Goal: Find specific page/section: Locate item on page

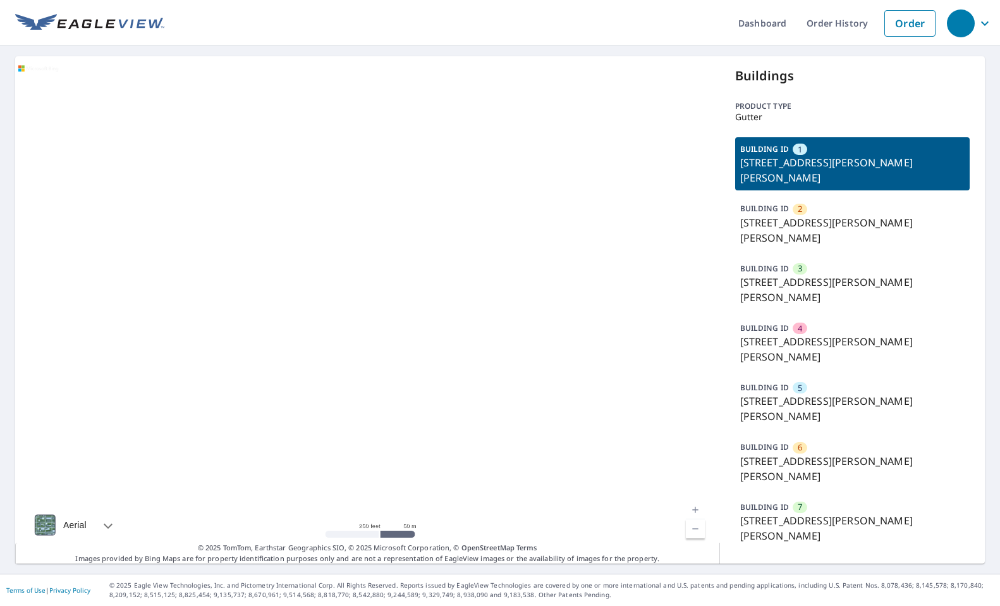
click at [819, 453] on p "128 Lyman Rd, Wolcott, CT, 06716" at bounding box center [852, 468] width 225 height 30
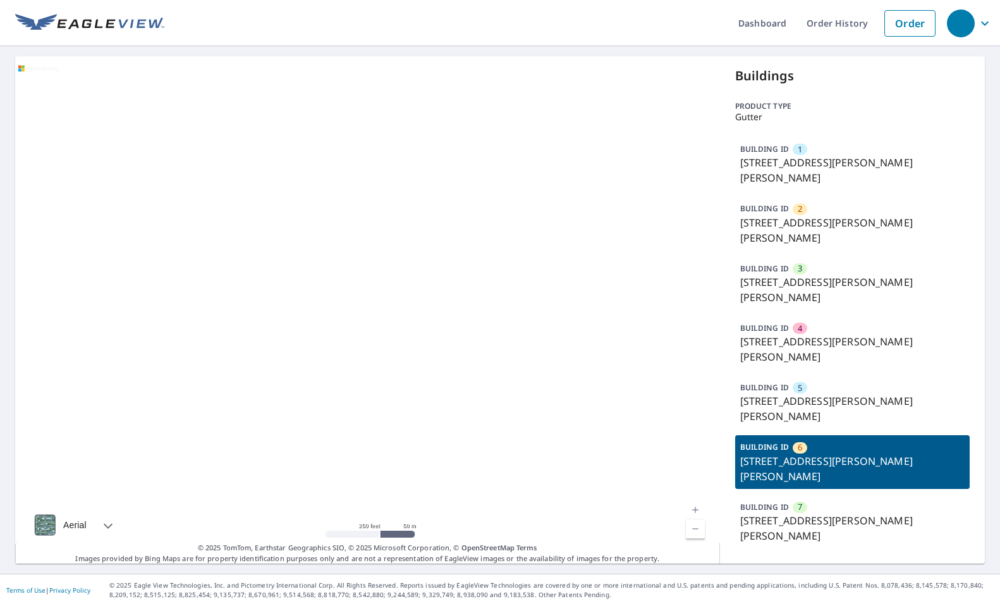
click at [817, 453] on p "128 Lyman Rd, Wolcott, CT, 06716" at bounding box center [852, 468] width 225 height 30
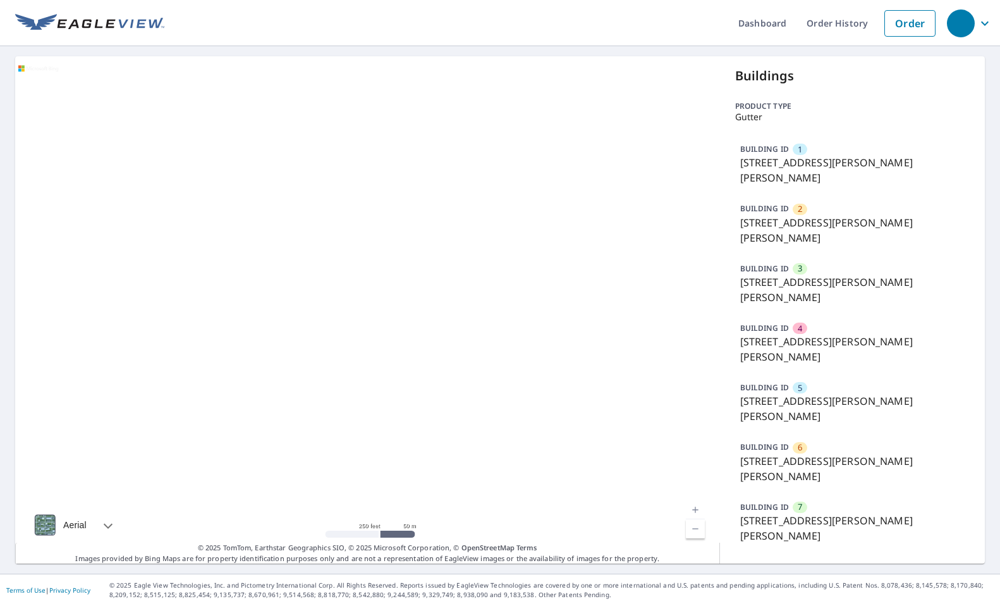
click at [798, 453] on p "128 Lyman Rd, Wolcott, CT, 06716" at bounding box center [852, 468] width 225 height 30
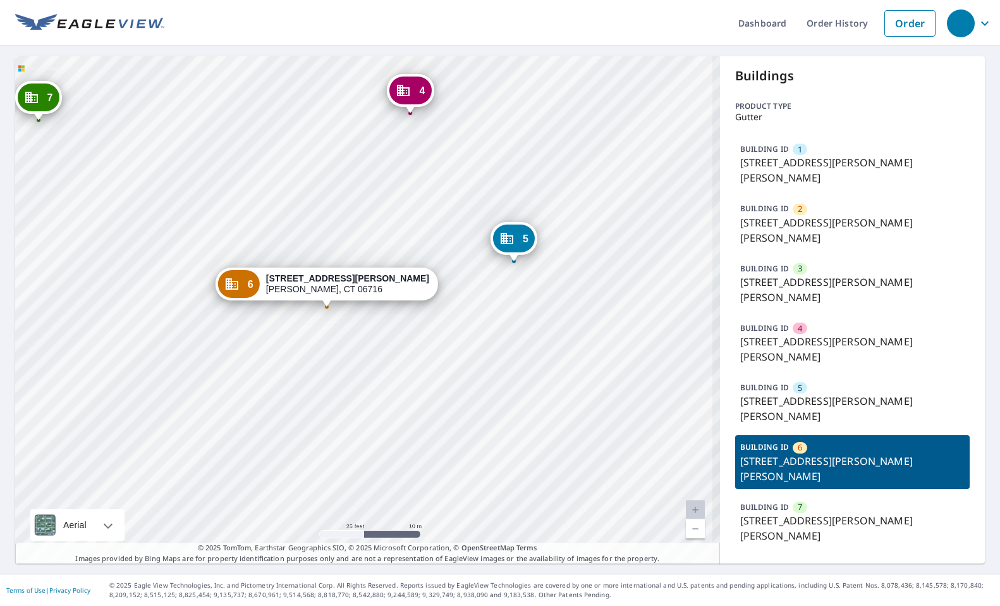
drag, startPoint x: 382, startPoint y: 312, endPoint x: 268, endPoint y: 425, distance: 160.5
click at [269, 425] on div "1 128 Lyman Rd Wolcott, CT 06716 2 128 Lyman Rd Wolcott, CT 06716 3 128 Lyman R…" at bounding box center [367, 309] width 705 height 507
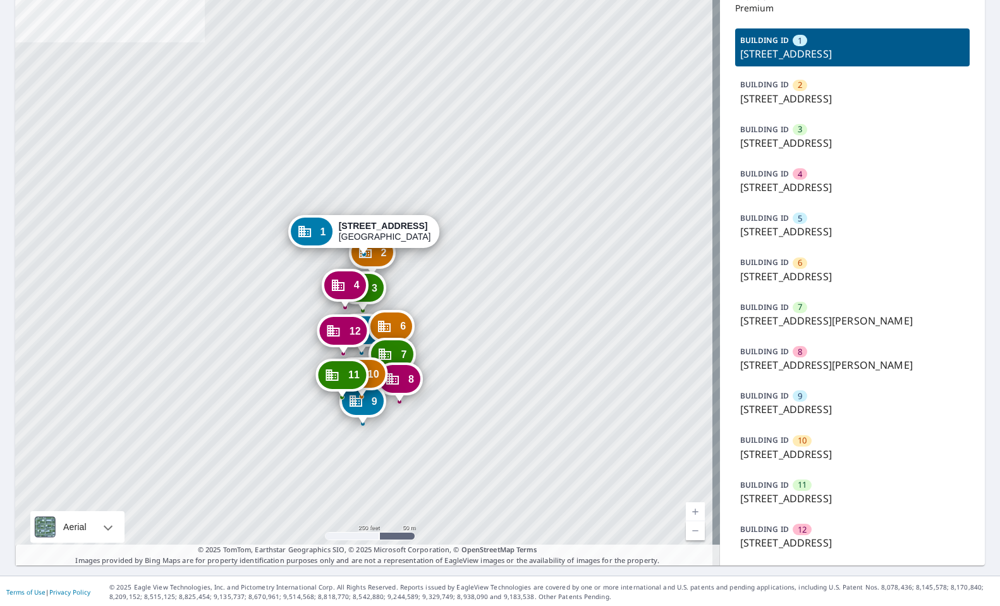
scroll to position [111, 0]
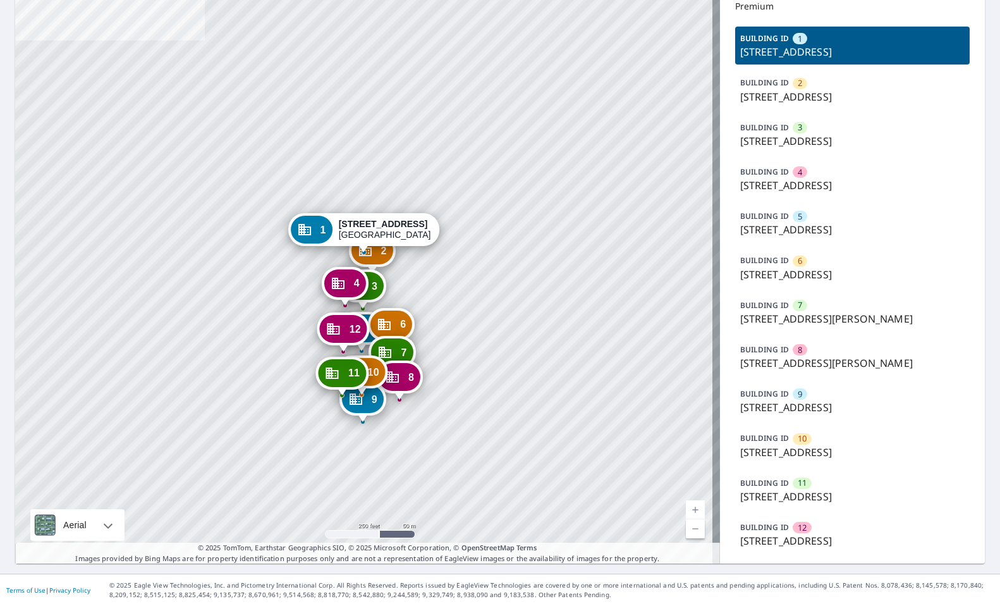
click at [815, 449] on p "7123 S Harrison Hills Dr, La Vista, NE, 68128" at bounding box center [852, 451] width 225 height 15
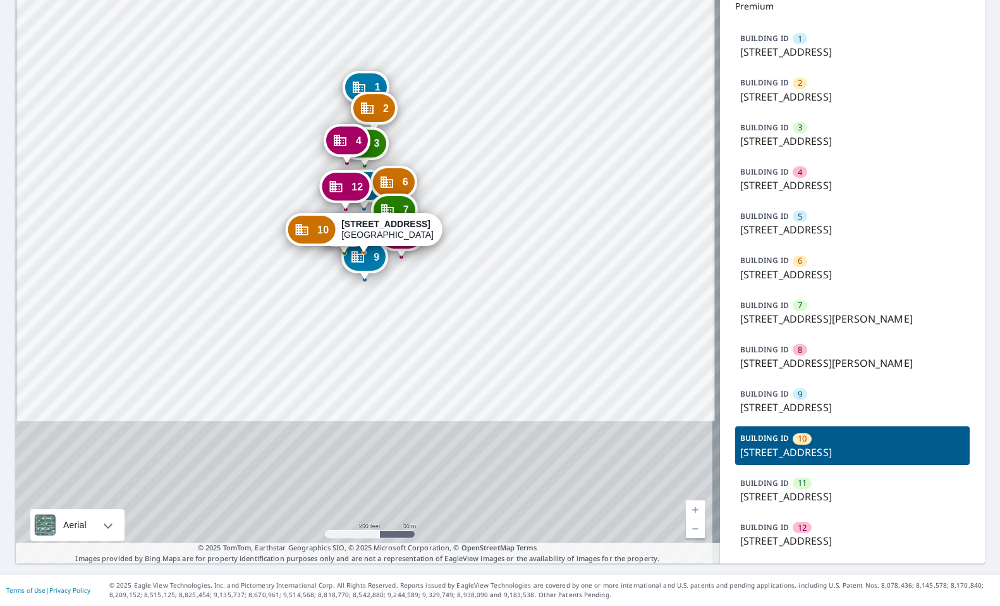
click at [815, 449] on p "7123 S Harrison Hills Dr, La Vista, NE, 68128" at bounding box center [852, 451] width 225 height 15
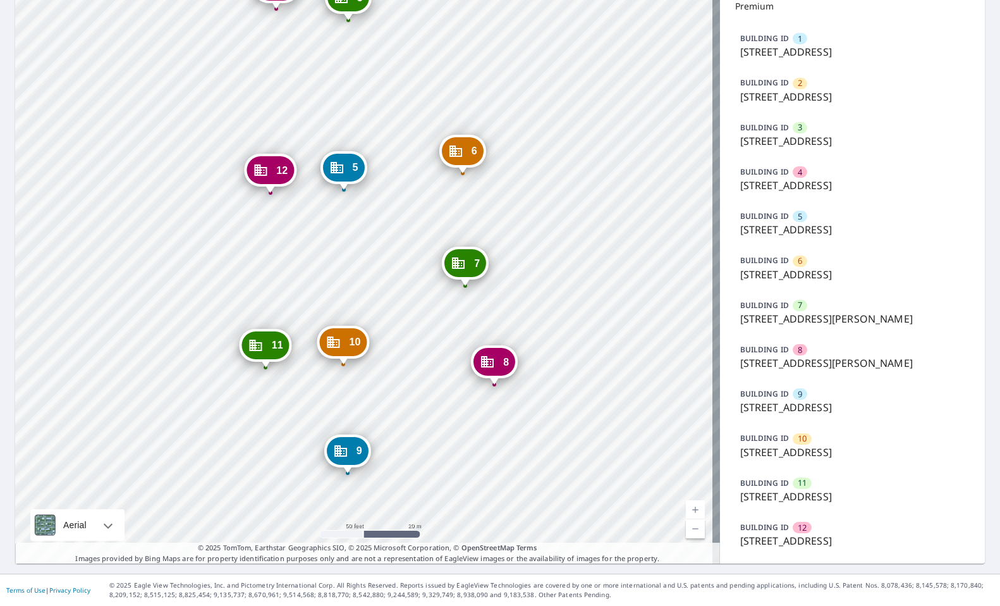
drag, startPoint x: 393, startPoint y: 351, endPoint x: 202, endPoint y: 377, distance: 192.6
click at [386, 361] on div "2 6915 S Harrison Hills Dr La Vista, NE 68128 3 7009 S Harrison Hills Dr La Vis…" at bounding box center [367, 255] width 705 height 618
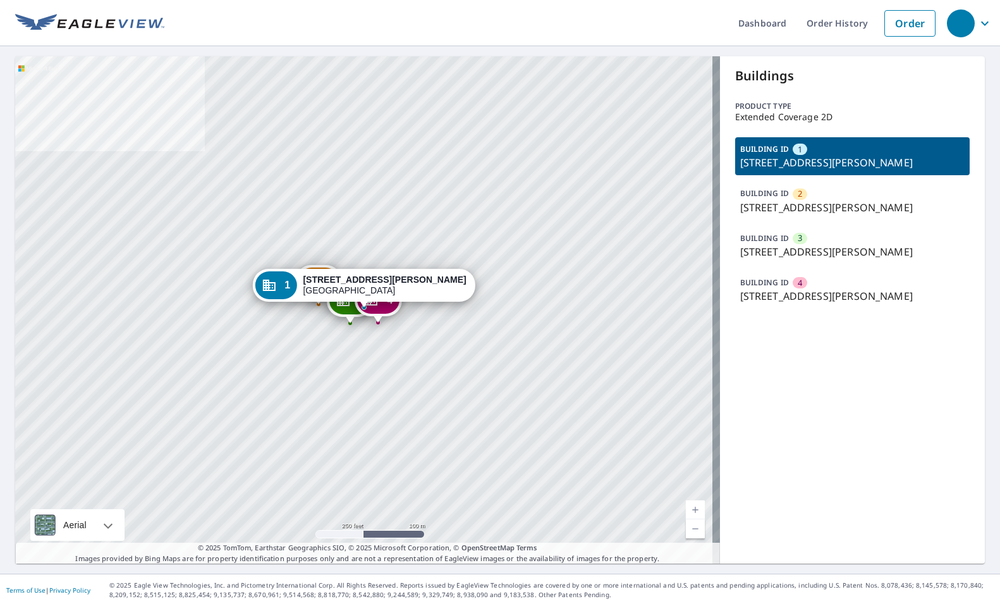
click at [831, 284] on div "BUILDING ID [GEOGRAPHIC_DATA][STREET_ADDRESS][PERSON_NAME]" at bounding box center [852, 290] width 235 height 38
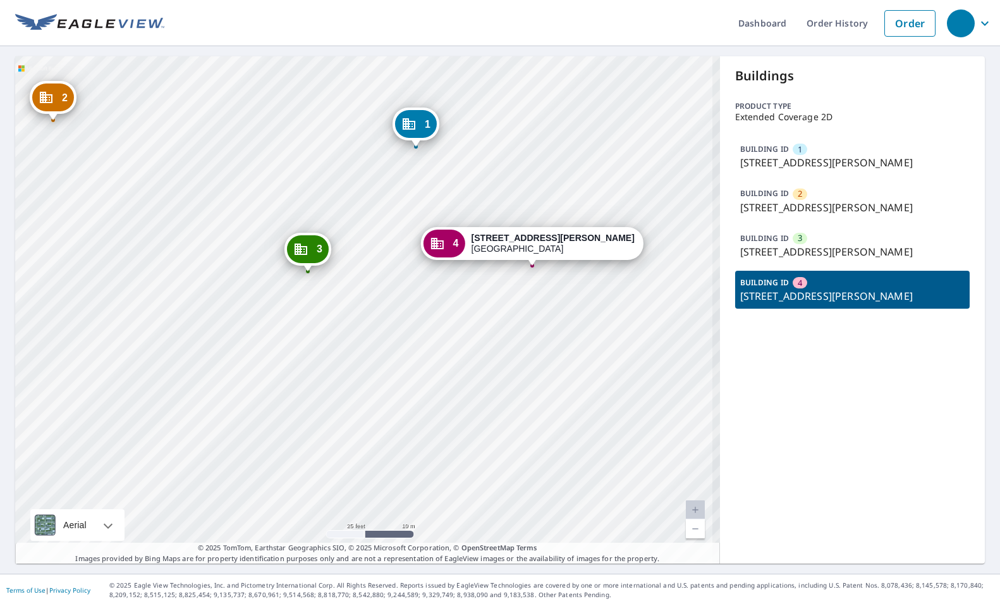
drag, startPoint x: 514, startPoint y: 329, endPoint x: 406, endPoint y: 360, distance: 111.7
click at [406, 360] on div "1 2020 Wells Rd Orange Park, FL 32073 2 2020 Wells Rd Orange Park, FL 32073 3 2…" at bounding box center [367, 309] width 705 height 507
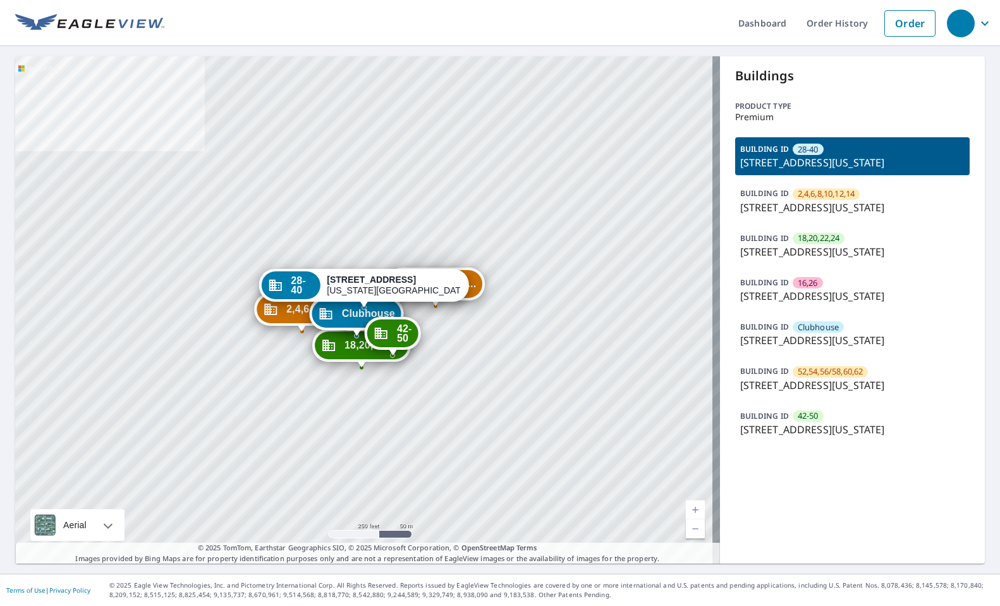
click at [788, 303] on p "[STREET_ADDRESS][US_STATE]" at bounding box center [852, 295] width 225 height 15
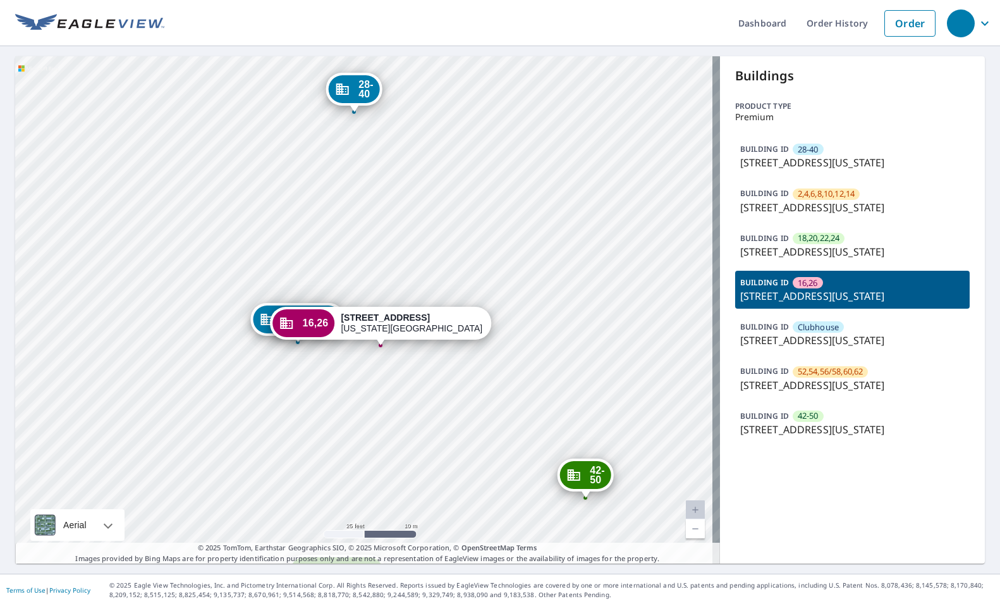
drag, startPoint x: 373, startPoint y: 385, endPoint x: 373, endPoint y: 346, distance: 38.6
click at [380, 348] on div "28-40 [STREET_ADDRESS][US_STATE] 2,4,6,8,10... [STREET_ADDRESS][GEOGRAPHIC_DATA…" at bounding box center [367, 309] width 705 height 507
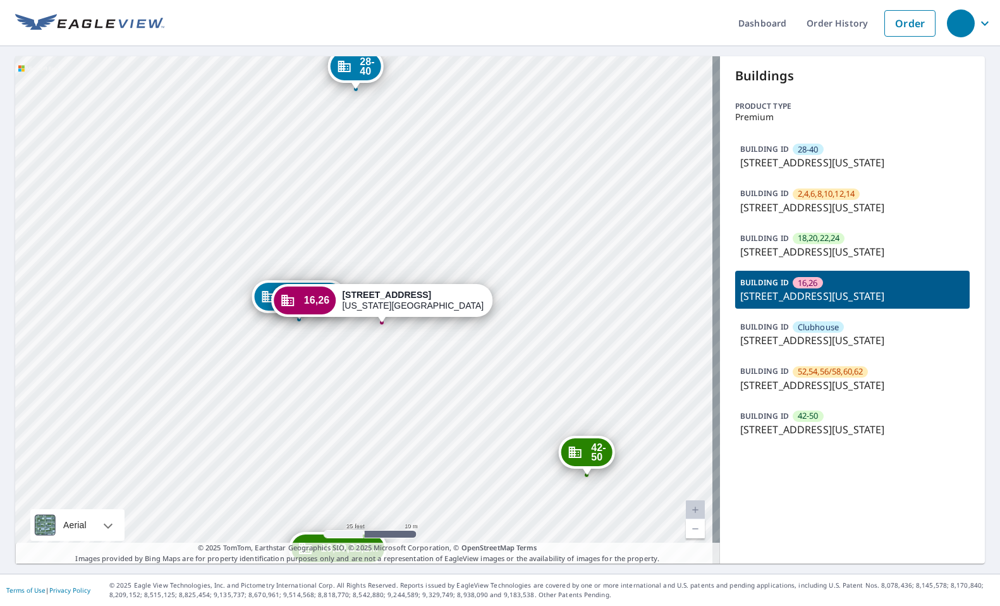
click at [276, 291] on icon "Dropped pin, building Clubhouse, Commercial property, 12700 N Macarthur Blvd Ok…" at bounding box center [268, 296] width 15 height 15
